Goal: Task Accomplishment & Management: Manage account settings

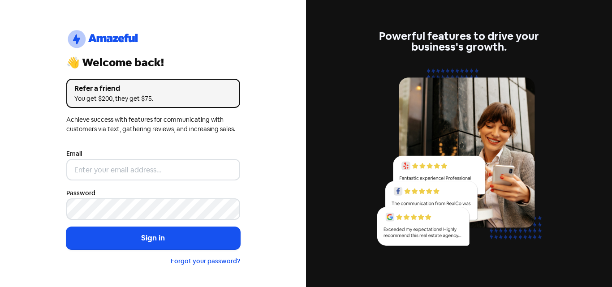
type input "[EMAIL_ADDRESS][DOMAIN_NAME]"
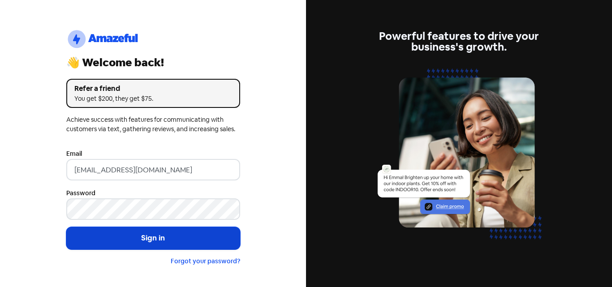
click at [166, 236] on button "Sign in" at bounding box center [153, 238] width 174 height 22
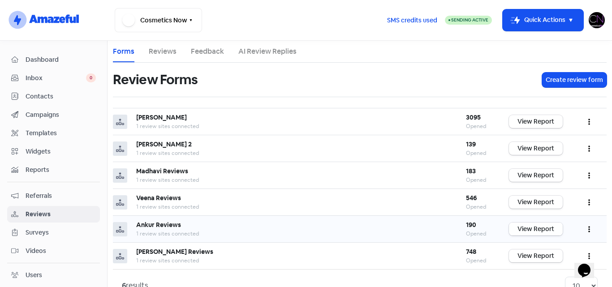
click at [537, 230] on link "View Report" at bounding box center [536, 229] width 54 height 13
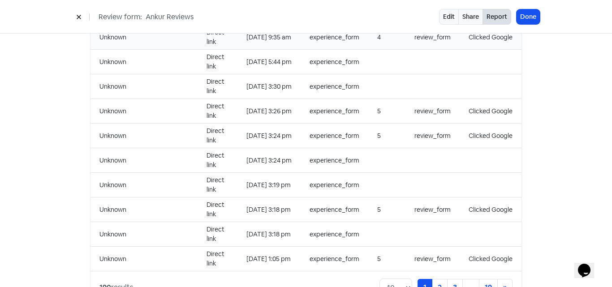
scroll to position [969, 0]
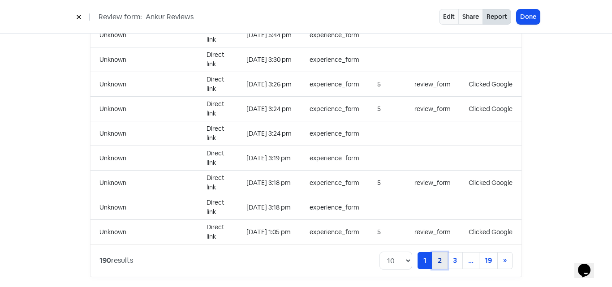
click at [434, 254] on link "2" at bounding box center [440, 260] width 16 height 17
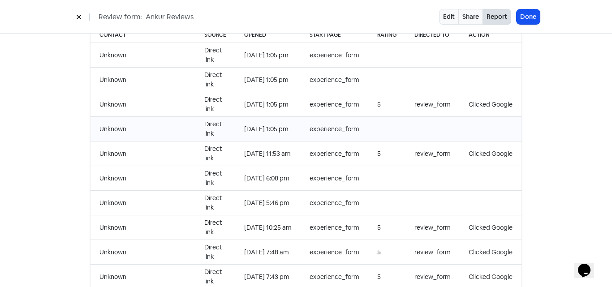
scroll to position [969, 0]
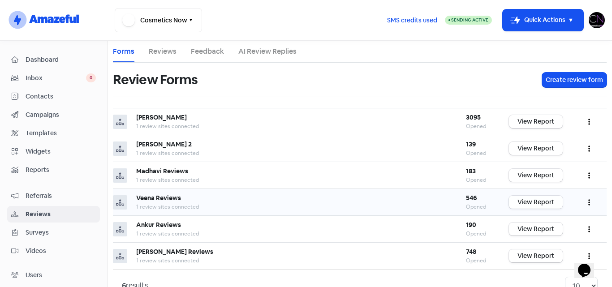
click at [539, 200] on link "View Report" at bounding box center [536, 202] width 54 height 13
click at [595, 22] on img at bounding box center [596, 20] width 16 height 16
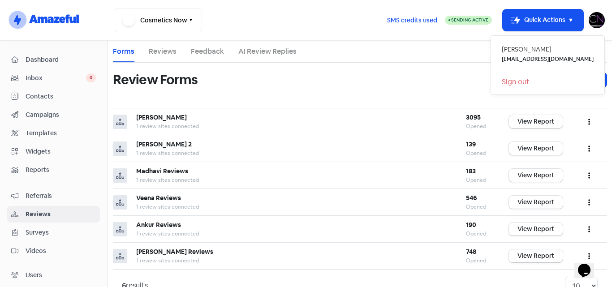
click at [543, 82] on link "Sign out" at bounding box center [547, 82] width 113 height 14
